Goal: Check status: Check status

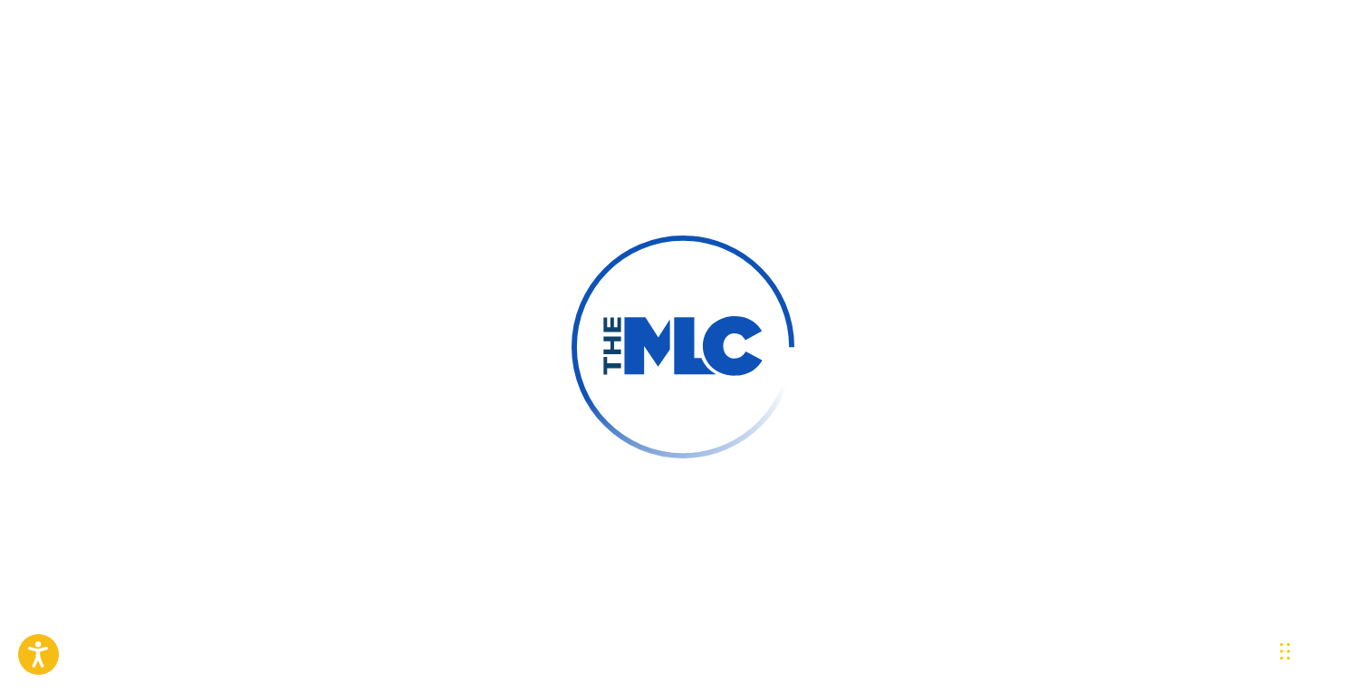
drag, startPoint x: 671, startPoint y: 331, endPoint x: 682, endPoint y: 340, distance: 13.6
click at [682, 340] on img at bounding box center [682, 347] width 163 height 62
drag, startPoint x: 614, startPoint y: 334, endPoint x: 606, endPoint y: 319, distance: 17.4
click at [610, 322] on img at bounding box center [682, 347] width 163 height 62
drag, startPoint x: 612, startPoint y: 326, endPoint x: 620, endPoint y: 337, distance: 13.6
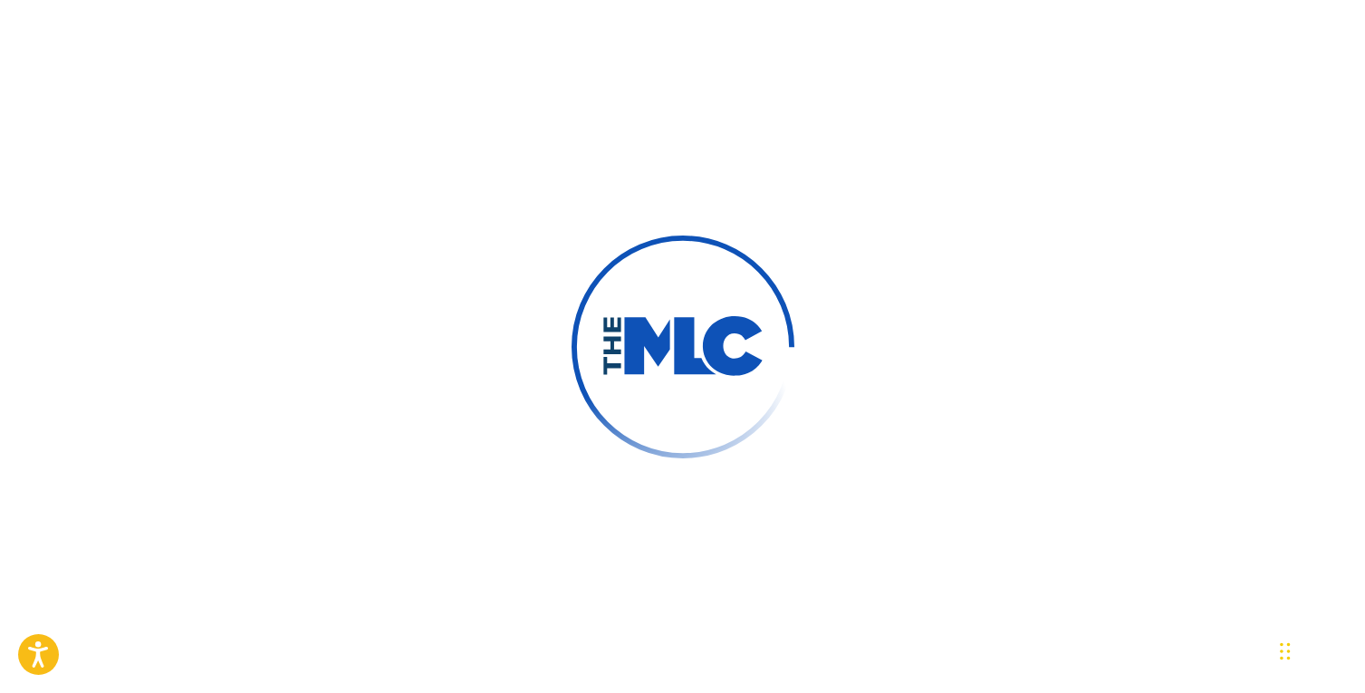
click at [617, 332] on img at bounding box center [682, 347] width 163 height 62
click at [626, 339] on img at bounding box center [682, 347] width 163 height 62
drag, startPoint x: 627, startPoint y: 340, endPoint x: 676, endPoint y: 340, distance: 48.9
click at [677, 340] on img at bounding box center [682, 347] width 163 height 62
drag, startPoint x: 731, startPoint y: 336, endPoint x: 749, endPoint y: 353, distance: 25.0
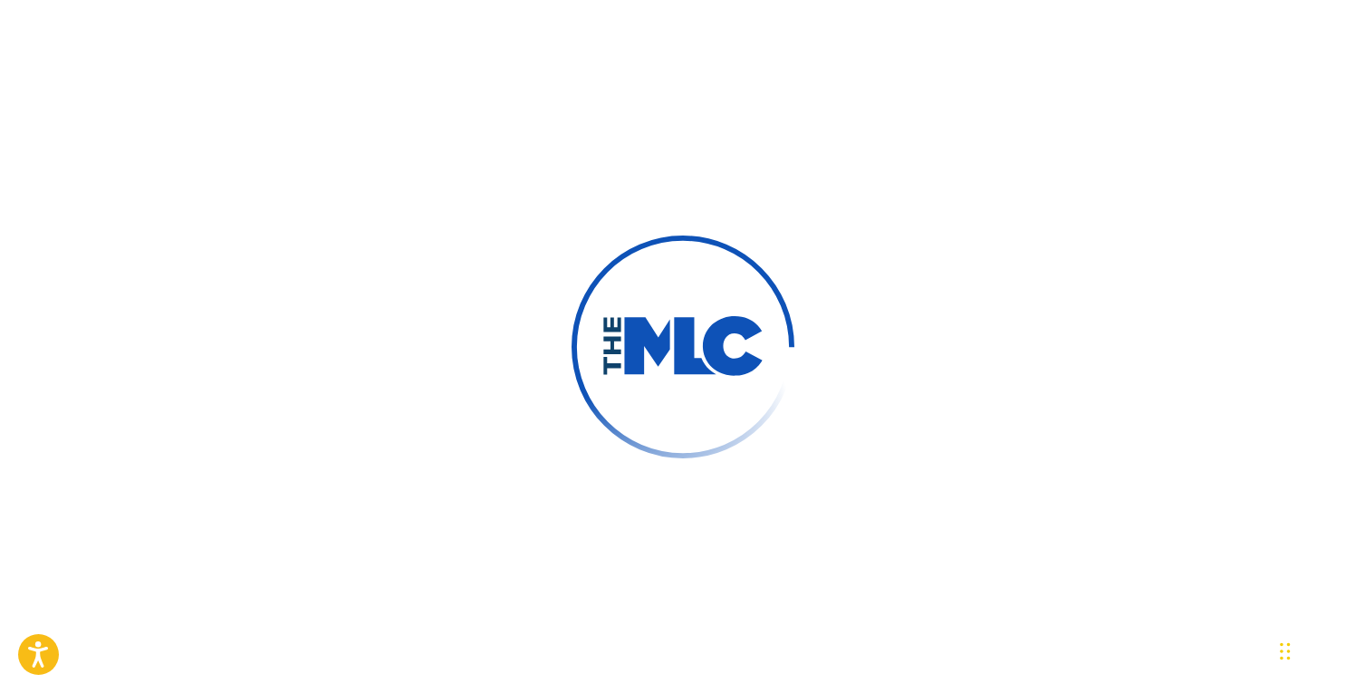
click at [761, 356] on img at bounding box center [682, 347] width 163 height 62
click at [751, 341] on img at bounding box center [682, 347] width 163 height 62
drag, startPoint x: 751, startPoint y: 341, endPoint x: 708, endPoint y: 342, distance: 42.6
click at [714, 340] on img at bounding box center [682, 347] width 163 height 62
click at [705, 342] on img at bounding box center [682, 347] width 163 height 62
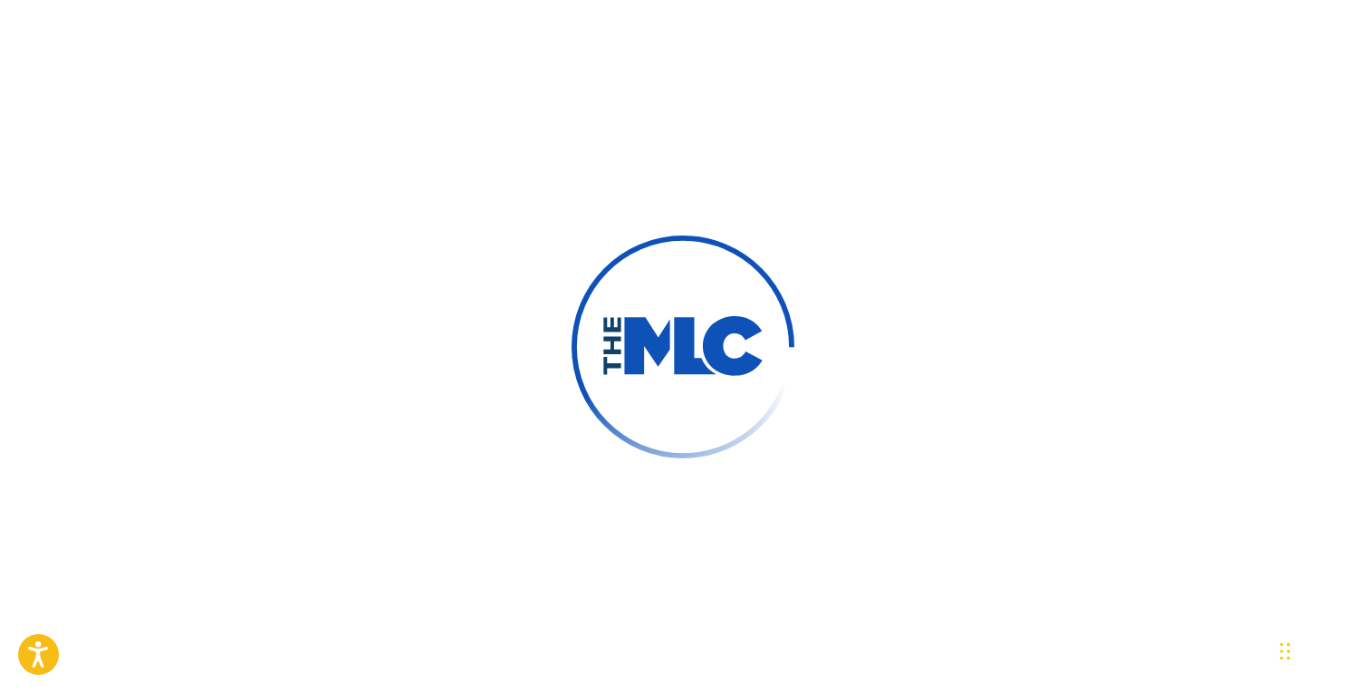
drag, startPoint x: 677, startPoint y: 330, endPoint x: 664, endPoint y: 330, distance: 13.6
click at [664, 330] on img at bounding box center [682, 347] width 163 height 62
drag, startPoint x: 616, startPoint y: 322, endPoint x: 607, endPoint y: 330, distance: 11.6
click at [607, 330] on img at bounding box center [682, 347] width 163 height 62
drag, startPoint x: 605, startPoint y: 328, endPoint x: 627, endPoint y: 328, distance: 21.7
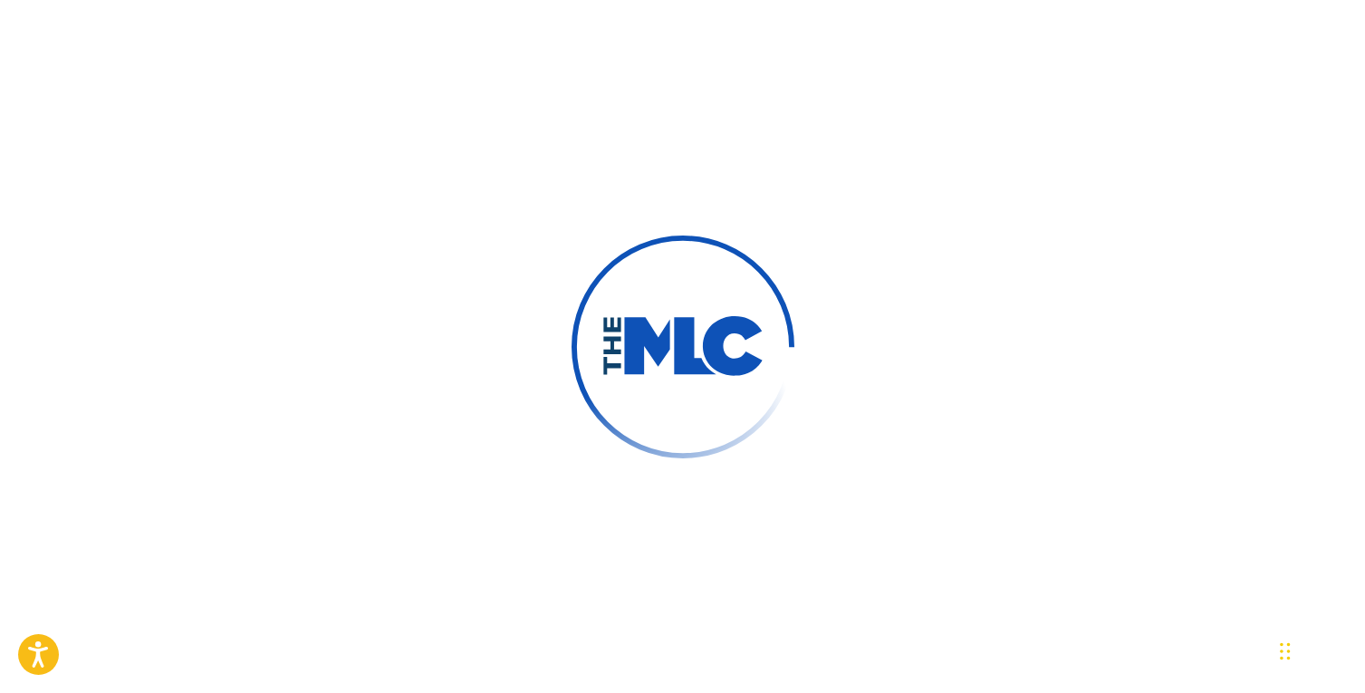
click at [627, 328] on img at bounding box center [682, 347] width 163 height 62
click at [628, 330] on img at bounding box center [682, 347] width 163 height 62
click at [671, 350] on img at bounding box center [682, 347] width 163 height 62
click at [742, 339] on img at bounding box center [682, 347] width 163 height 62
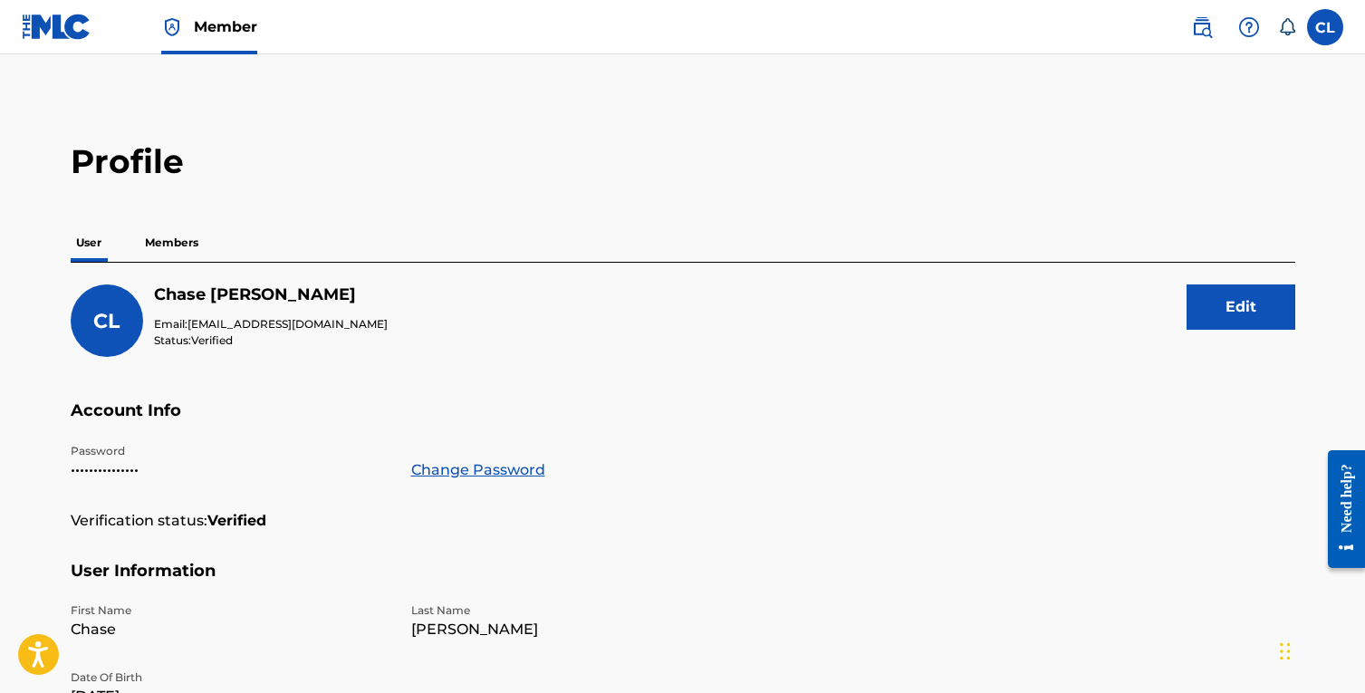
click at [77, 34] on img at bounding box center [57, 27] width 70 height 26
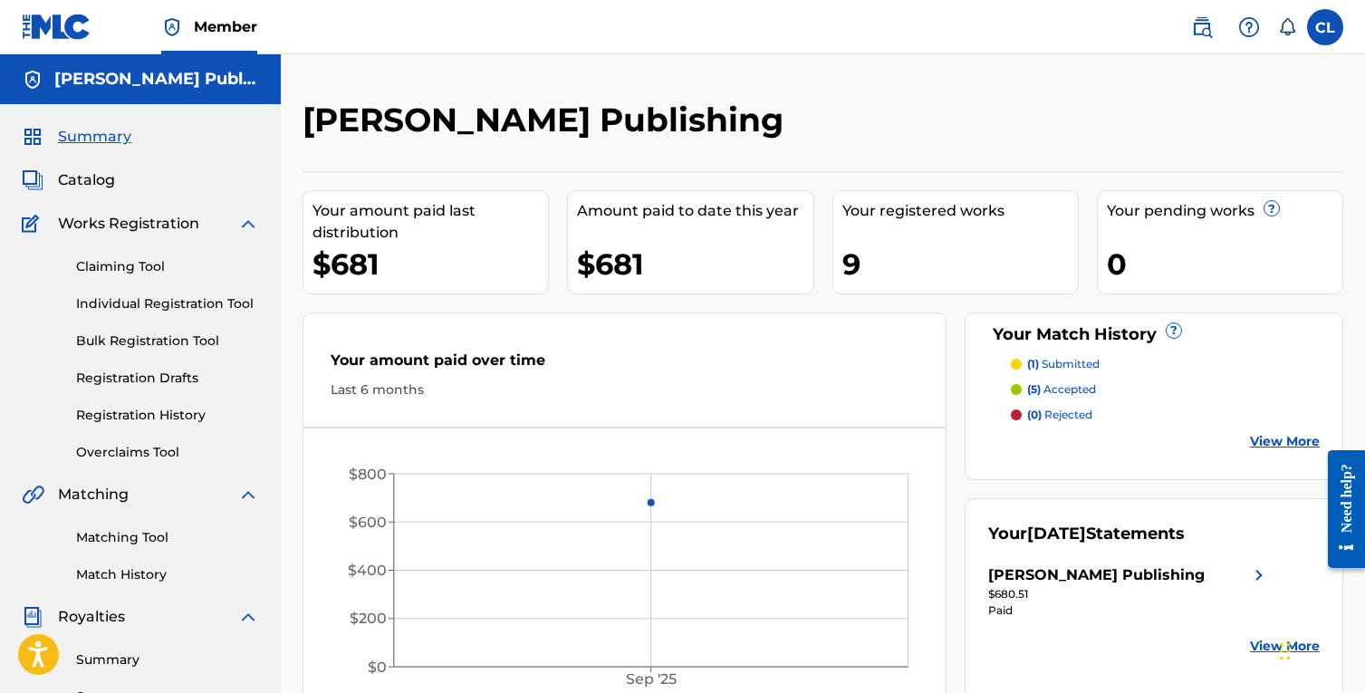
click at [1089, 364] on p "(1) submitted" at bounding box center [1063, 364] width 72 height 16
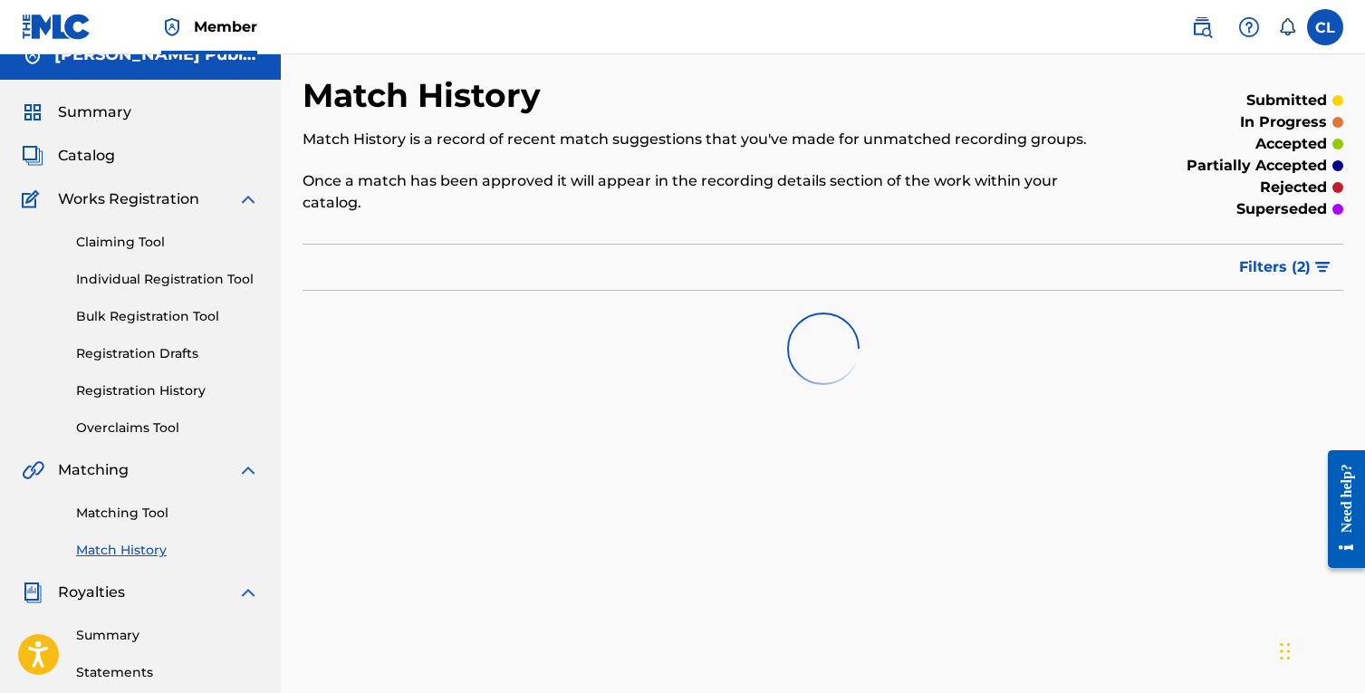
scroll to position [28, 0]
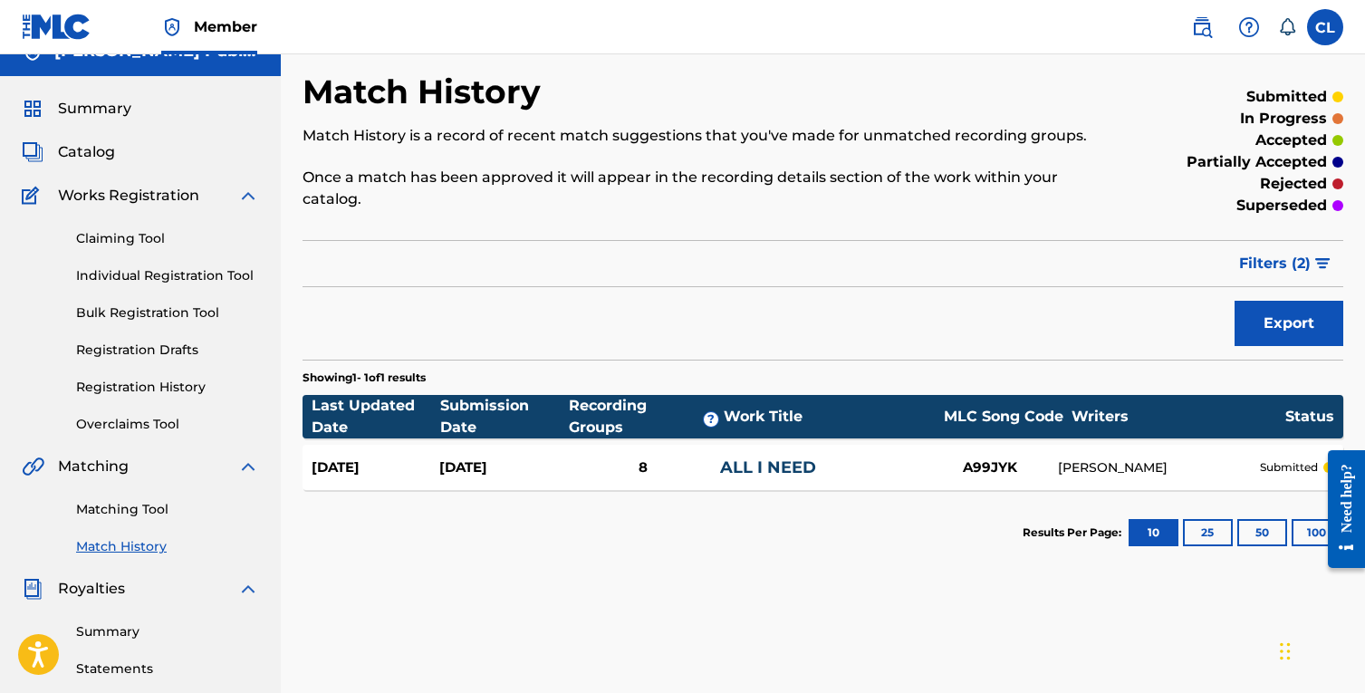
click at [78, 116] on span "Summary" at bounding box center [94, 109] width 73 height 22
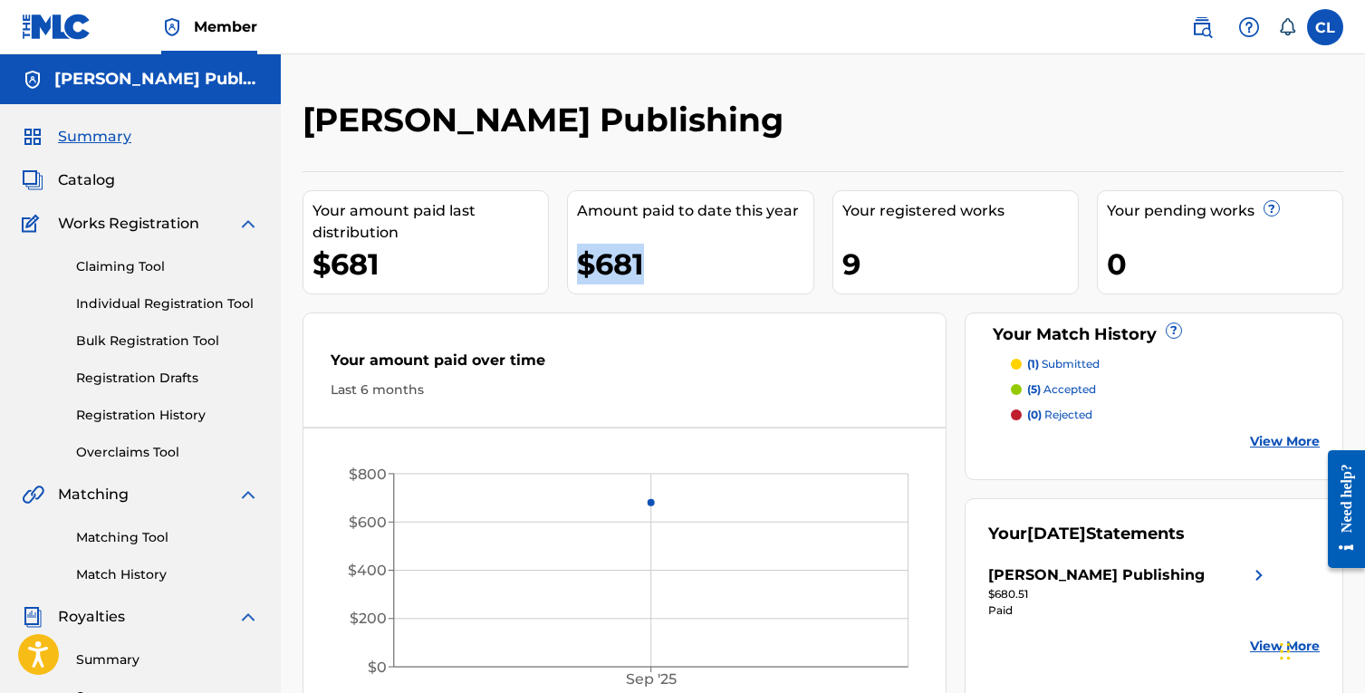
drag, startPoint x: 665, startPoint y: 267, endPoint x: 574, endPoint y: 260, distance: 90.8
click at [574, 260] on div "Amount paid to date this year $681" at bounding box center [690, 242] width 246 height 104
drag, startPoint x: 588, startPoint y: 266, endPoint x: 686, endPoint y: 265, distance: 98.7
click at [686, 265] on div "$681" at bounding box center [694, 264] width 235 height 41
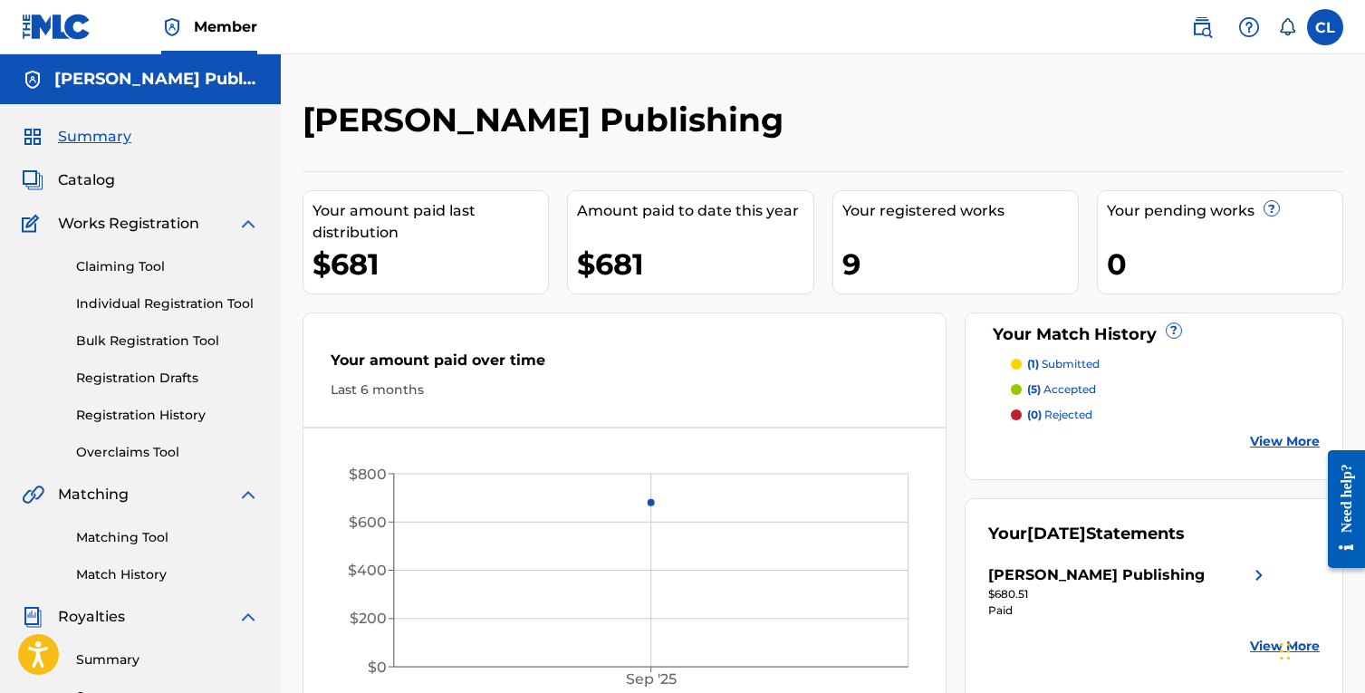
click at [686, 265] on div "$681" at bounding box center [694, 264] width 235 height 41
click at [844, 259] on div "9" at bounding box center [959, 264] width 235 height 41
drag, startPoint x: 644, startPoint y: 268, endPoint x: 579, endPoint y: 257, distance: 65.2
click at [579, 257] on div "$681" at bounding box center [694, 264] width 235 height 41
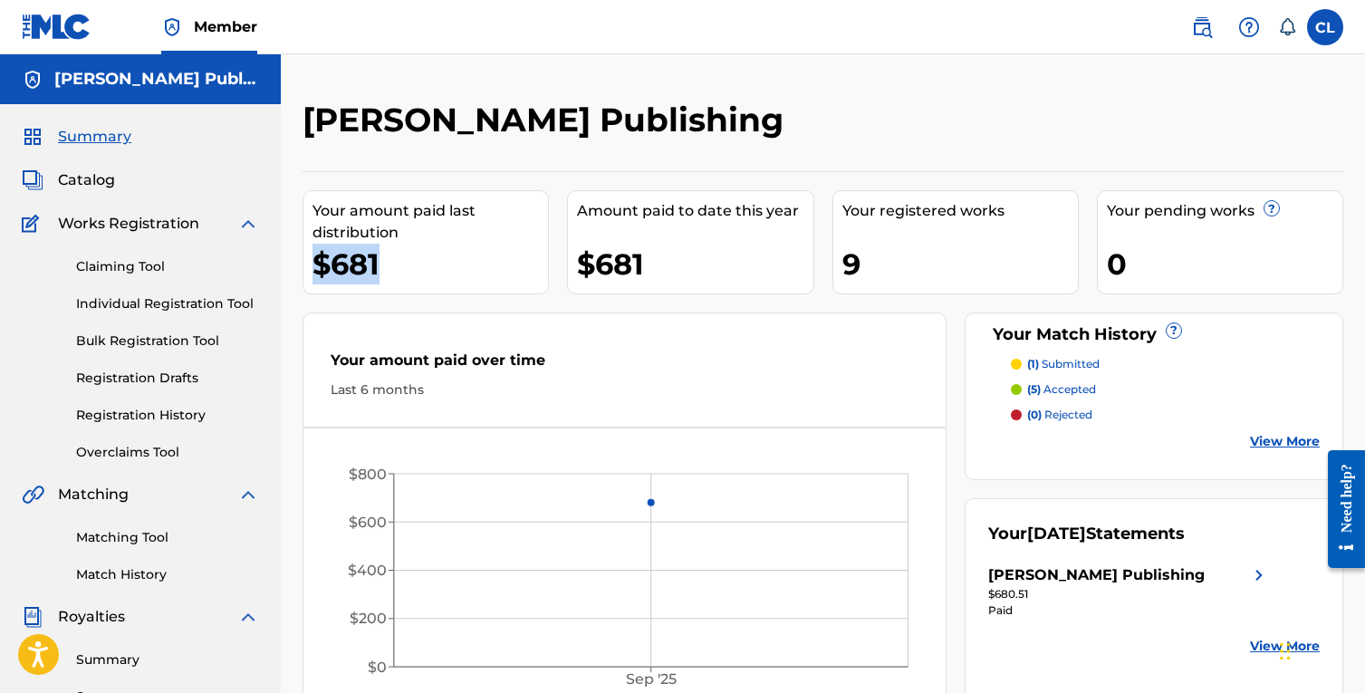
drag, startPoint x: 407, startPoint y: 262, endPoint x: 308, endPoint y: 260, distance: 99.6
click at [308, 260] on div "Your amount paid last distribution $681" at bounding box center [425, 242] width 246 height 104
click at [88, 169] on span "Catalog" at bounding box center [86, 180] width 57 height 22
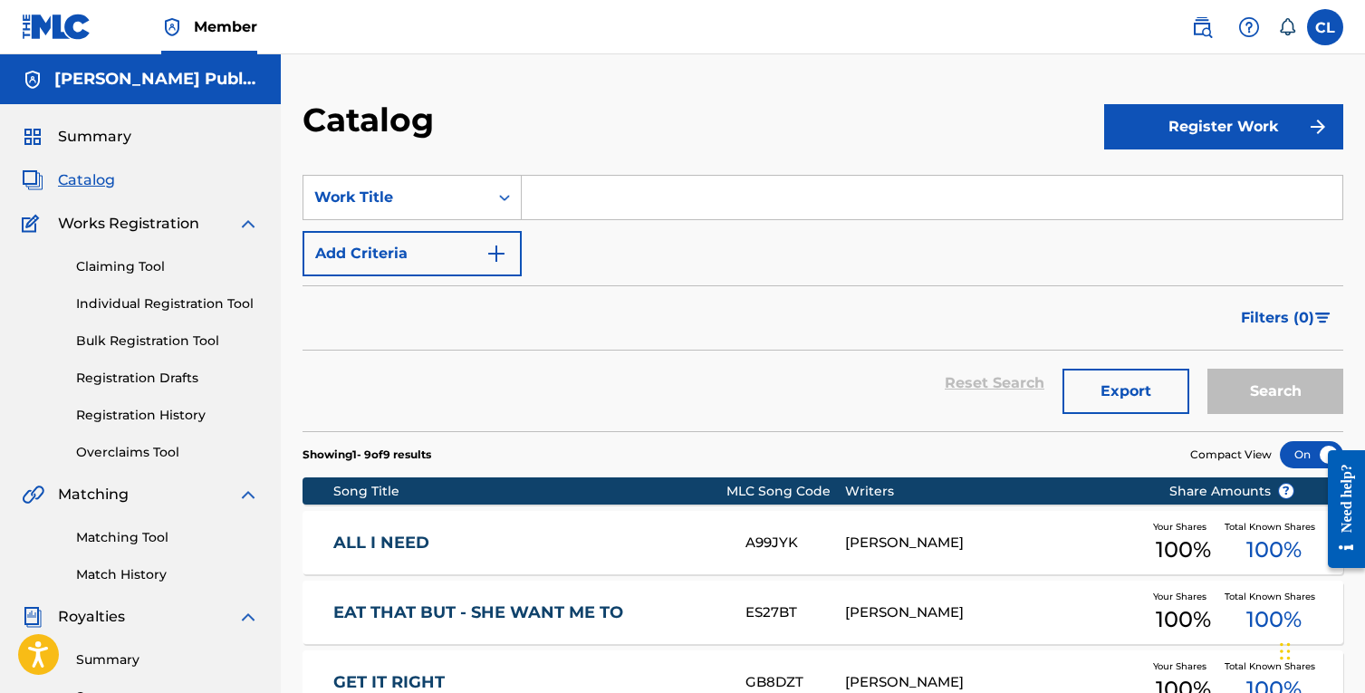
click at [128, 132] on span "Summary" at bounding box center [94, 137] width 73 height 22
